Goal: Transaction & Acquisition: Purchase product/service

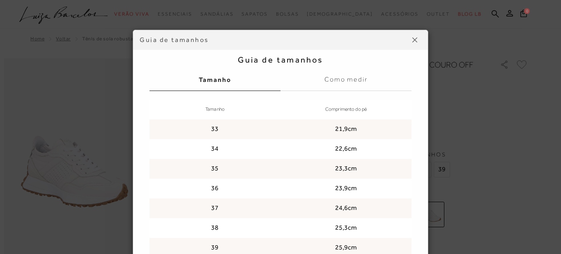
click at [413, 39] on img at bounding box center [415, 39] width 5 height 5
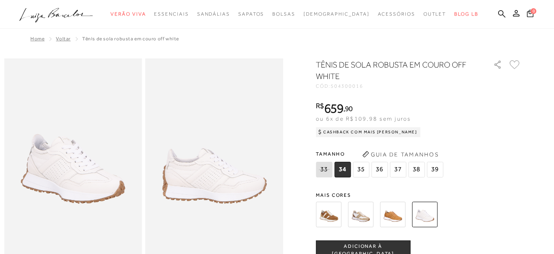
click at [401, 171] on span "37" at bounding box center [398, 170] width 16 height 16
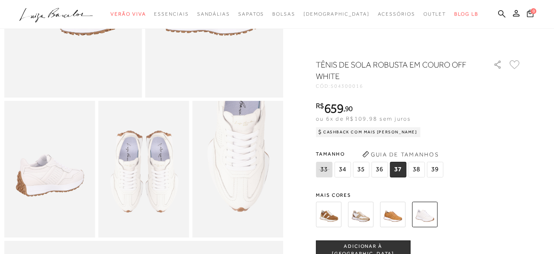
scroll to position [210, 0]
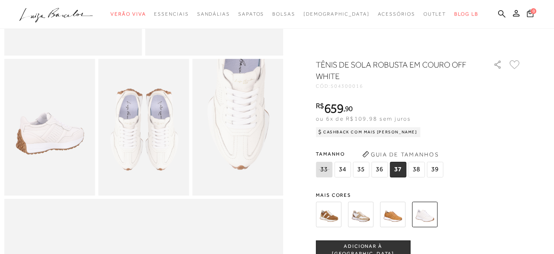
click at [355, 247] on span "ADICIONAR À [GEOGRAPHIC_DATA]" at bounding box center [363, 249] width 94 height 14
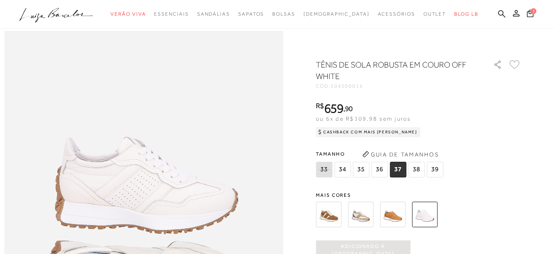
scroll to position [252, 0]
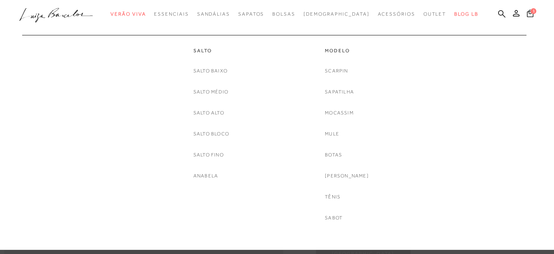
click at [339, 196] on link "Tênis" at bounding box center [333, 196] width 16 height 9
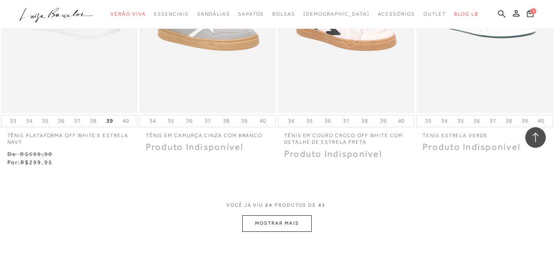
scroll to position [1593, 0]
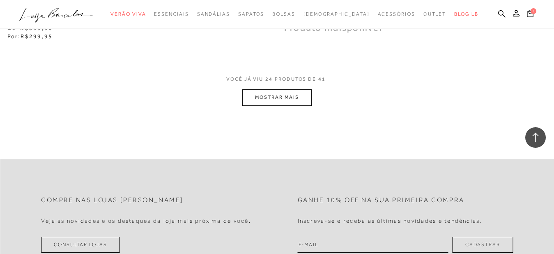
click at [279, 100] on button "MOSTRAR MAIS" at bounding box center [276, 97] width 69 height 16
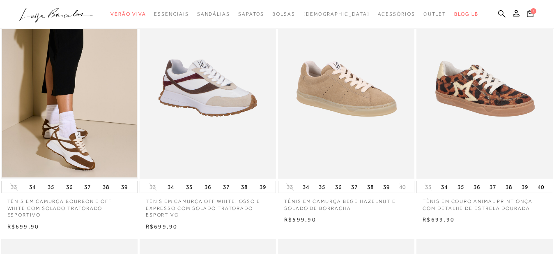
scroll to position [0, 0]
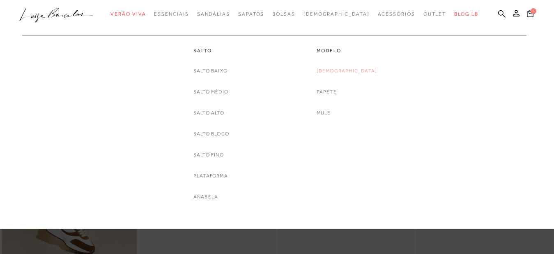
click at [349, 71] on link "[DEMOGRAPHIC_DATA]" at bounding box center [347, 71] width 61 height 9
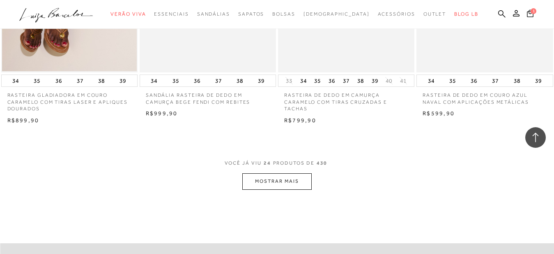
scroll to position [1593, 0]
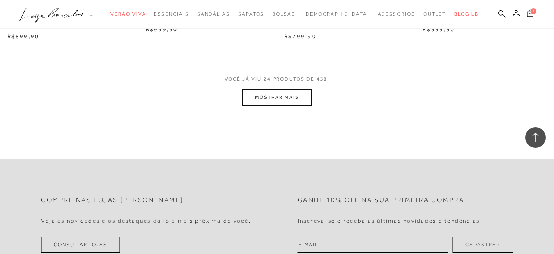
click at [295, 93] on button "MOSTRAR MAIS" at bounding box center [276, 97] width 69 height 16
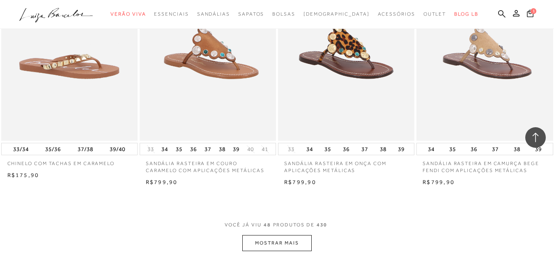
scroll to position [3060, 0]
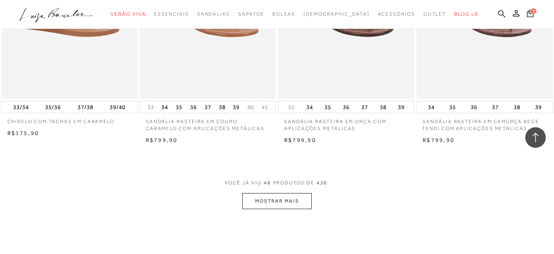
click at [285, 198] on button "MOSTRAR MAIS" at bounding box center [276, 201] width 69 height 16
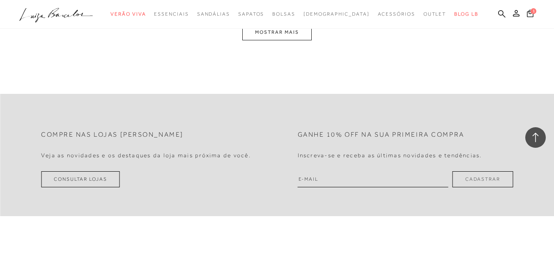
scroll to position [4695, 0]
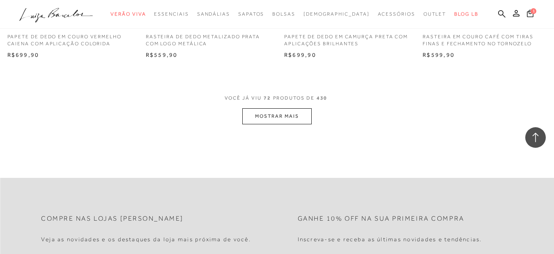
click at [283, 108] on button "MOSTRAR MAIS" at bounding box center [276, 116] width 69 height 16
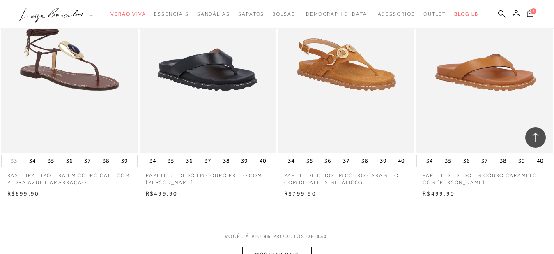
scroll to position [6288, 0]
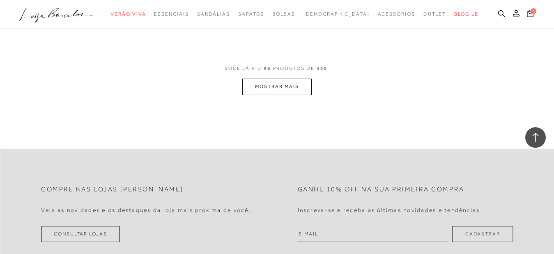
click at [288, 78] on button "MOSTRAR MAIS" at bounding box center [276, 86] width 69 height 16
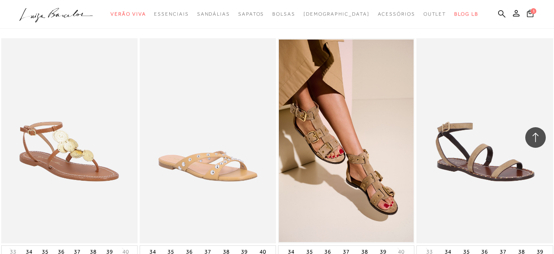
scroll to position [6078, 0]
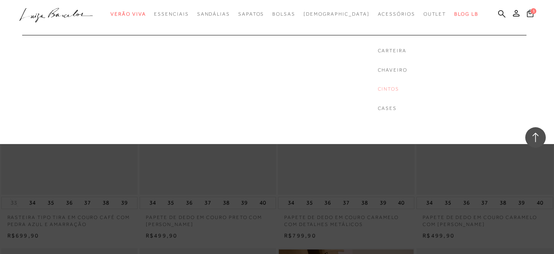
click at [378, 90] on link "Cintos" at bounding box center [393, 88] width 30 height 7
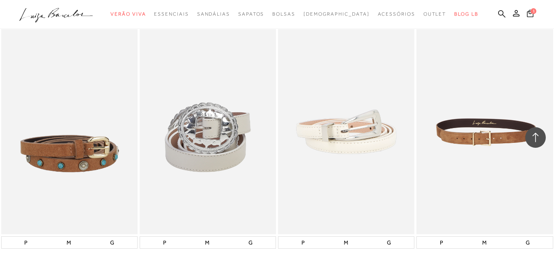
scroll to position [587, 0]
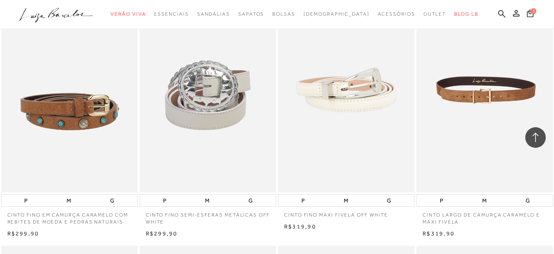
click at [459, 102] on img at bounding box center [486, 89] width 136 height 205
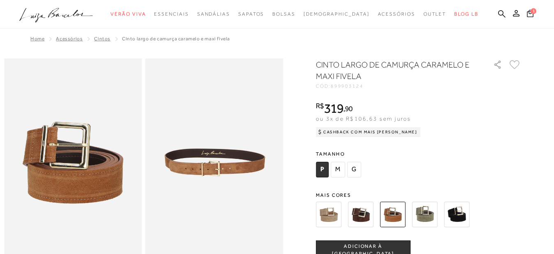
scroll to position [168, 0]
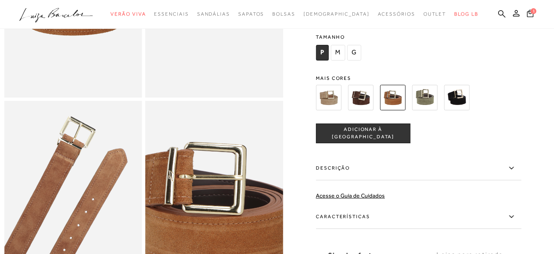
click at [514, 173] on icon at bounding box center [512, 167] width 10 height 10
click at [0, 0] on input "Descrição" at bounding box center [0, 0] width 0 height 0
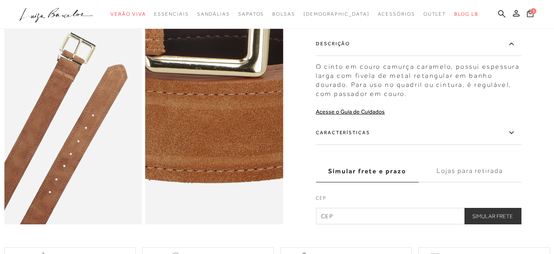
scroll to position [84, 0]
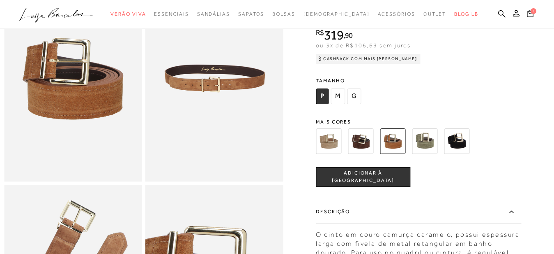
click at [355, 146] on img at bounding box center [360, 140] width 25 height 25
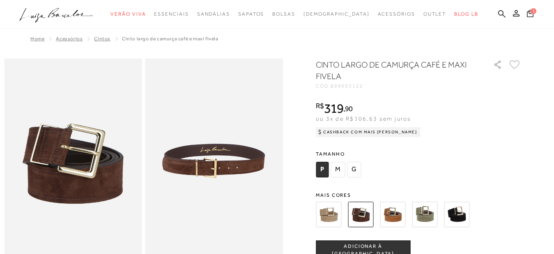
click at [396, 214] on img at bounding box center [392, 213] width 25 height 25
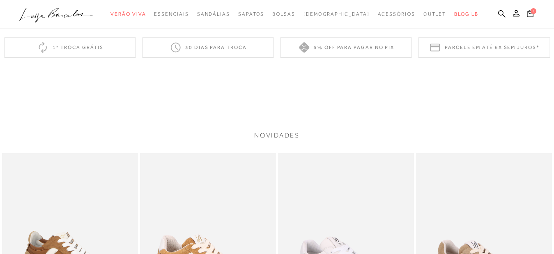
scroll to position [671, 0]
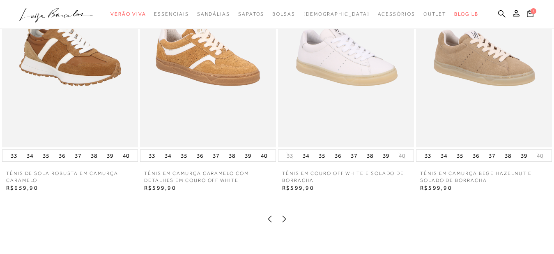
click at [342, 85] on img at bounding box center [346, 45] width 136 height 204
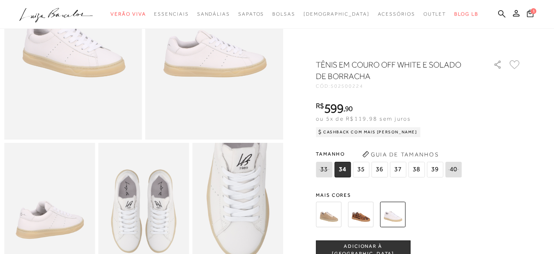
scroll to position [210, 0]
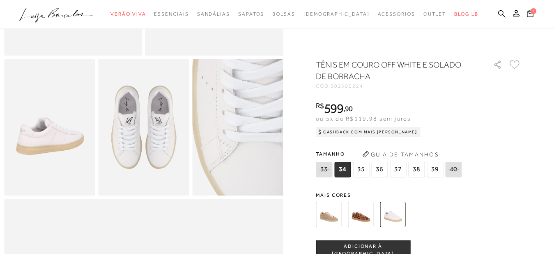
click at [226, 140] on img at bounding box center [252, 121] width 182 height 272
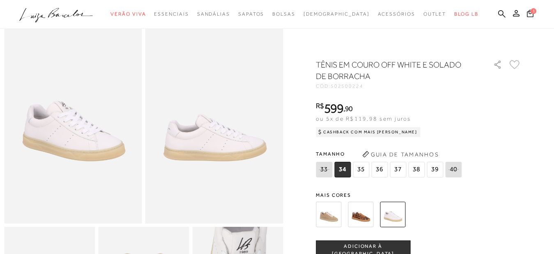
scroll to position [0, 0]
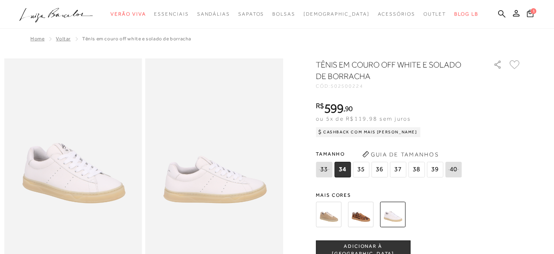
click at [399, 170] on span "37" at bounding box center [398, 170] width 16 height 16
click at [391, 154] on button "Guia de Tamanhos" at bounding box center [401, 154] width 82 height 13
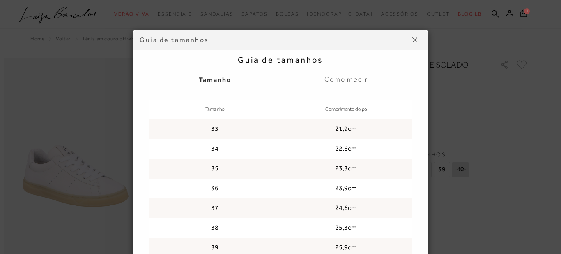
click at [499, 114] on div "Guia de tamanhos Guia de tamanhos [GEOGRAPHIC_DATA] Como medir Tamanho Comprime…" at bounding box center [280, 127] width 561 height 254
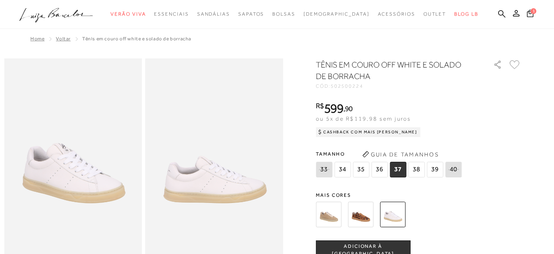
click at [371, 248] on span "ADICIONAR À [GEOGRAPHIC_DATA]" at bounding box center [363, 249] width 94 height 14
click at [527, 13] on icon at bounding box center [530, 13] width 7 height 8
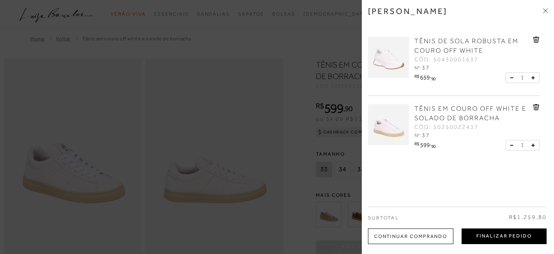
click at [477, 238] on button "Finalizar Pedido" at bounding box center [504, 236] width 85 height 16
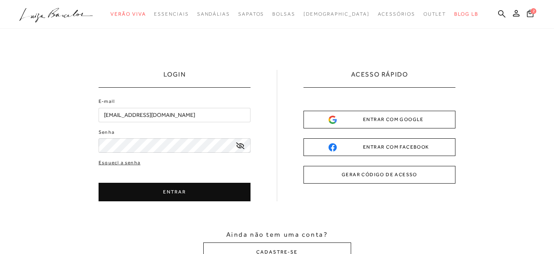
click at [171, 196] on button "ENTRAR" at bounding box center [175, 191] width 152 height 18
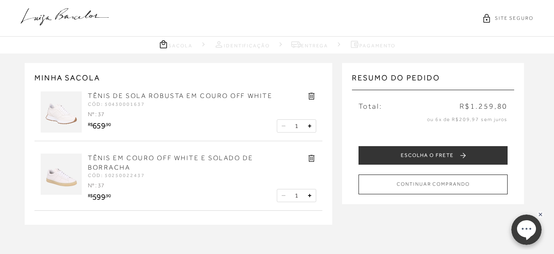
click at [68, 183] on img at bounding box center [61, 173] width 41 height 41
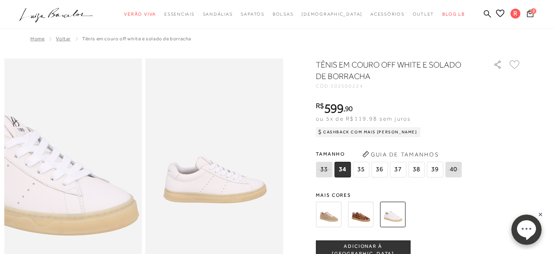
drag, startPoint x: 112, startPoint y: 173, endPoint x: 201, endPoint y: 167, distance: 89.8
click at [201, 167] on div at bounding box center [143, 161] width 279 height 207
